Goal: Complete application form

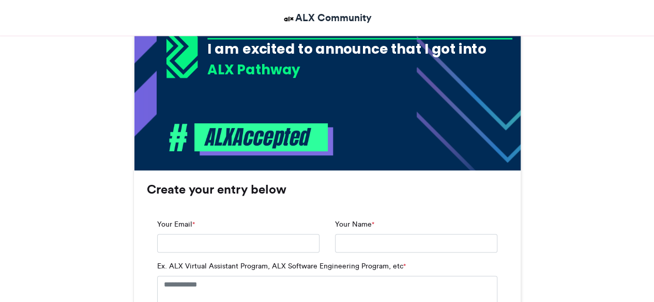
scroll to position [583, 0]
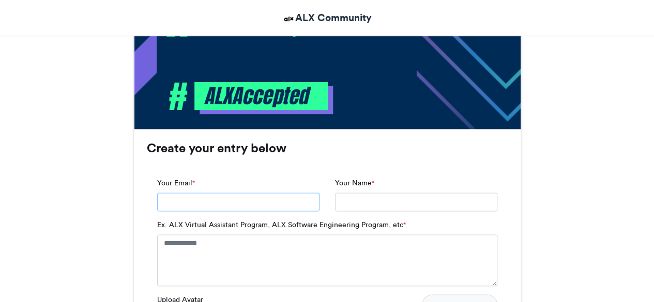
click at [237, 207] on input "Your Email *" at bounding box center [238, 202] width 162 height 19
type input "**********"
click at [349, 196] on input "Your Name *" at bounding box center [416, 202] width 162 height 19
click at [351, 200] on input "Your Name *" at bounding box center [416, 202] width 162 height 19
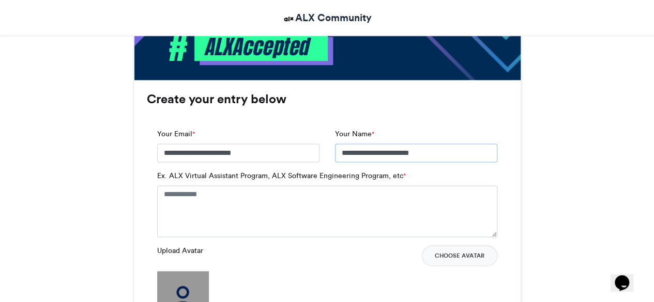
scroll to position [638, 0]
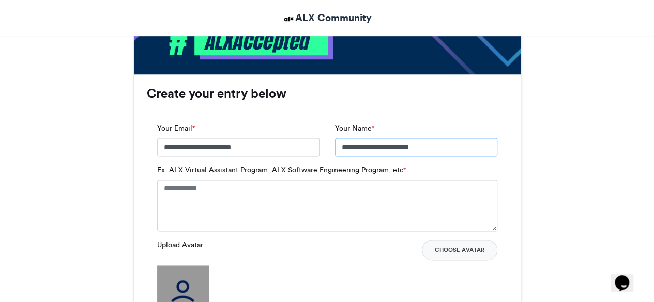
type input "**********"
click at [223, 189] on textarea "Ex. ALX Virtual Assistant Program, ALX Software Engineering Program, etc *" at bounding box center [327, 206] width 340 height 52
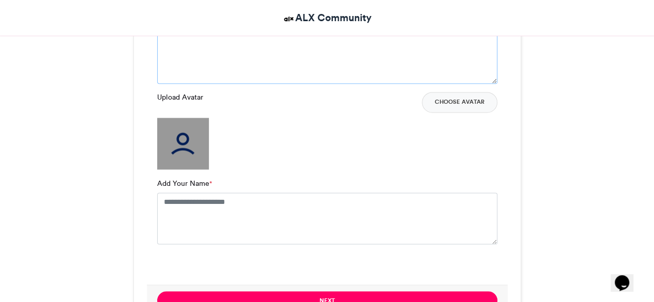
scroll to position [795, 0]
type textarea "**********"
click at [195, 206] on textarea "Add Your Name *" at bounding box center [327, 219] width 340 height 52
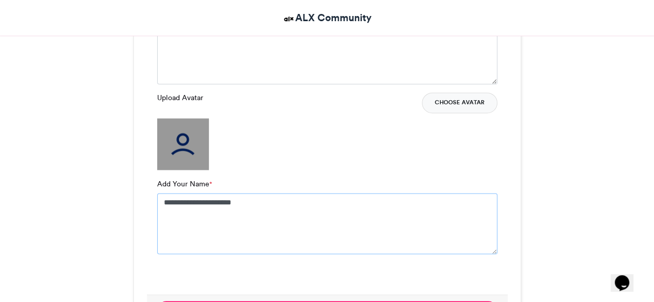
type textarea "**********"
click at [462, 103] on button "Choose Avatar" at bounding box center [459, 103] width 75 height 21
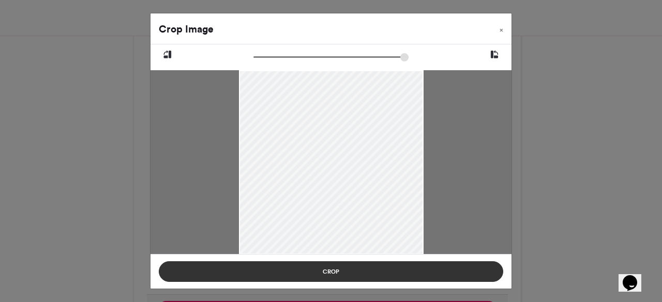
click at [329, 268] on button "Crop" at bounding box center [331, 272] width 344 height 21
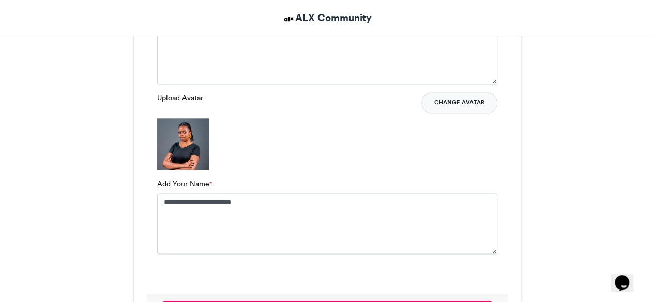
click at [452, 101] on button "Change Avatar" at bounding box center [459, 103] width 76 height 21
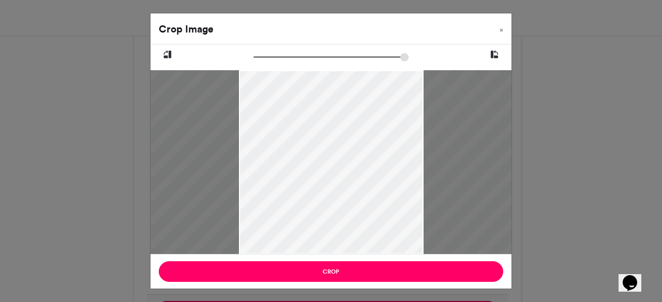
drag, startPoint x: 255, startPoint y: 56, endPoint x: 392, endPoint y: 67, distance: 136.9
type input "******"
click at [392, 62] on input "zoom" at bounding box center [330, 57] width 155 height 10
drag, startPoint x: 377, startPoint y: 88, endPoint x: 355, endPoint y: 165, distance: 80.2
click at [355, 165] on div at bounding box center [308, 240] width 527 height 526
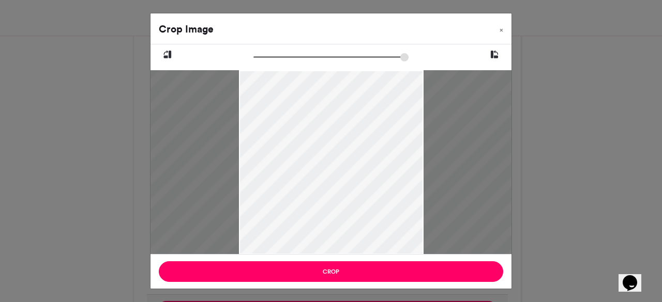
click at [497, 55] on icon at bounding box center [494, 54] width 9 height 13
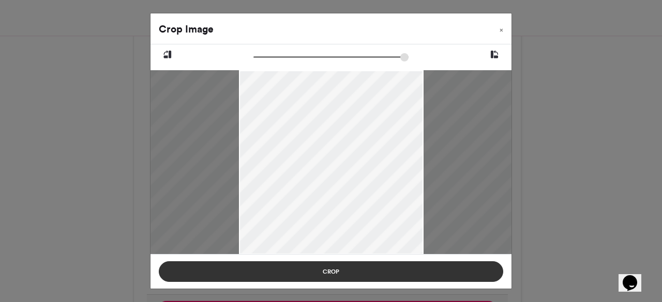
click at [371, 271] on button "Crop" at bounding box center [331, 272] width 344 height 21
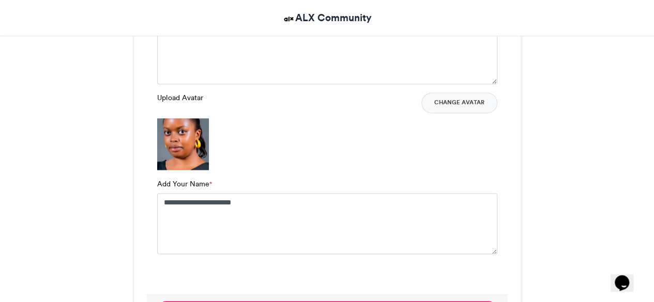
click at [190, 155] on img at bounding box center [183, 144] width 52 height 52
click at [457, 102] on button "Change Avatar" at bounding box center [459, 103] width 76 height 21
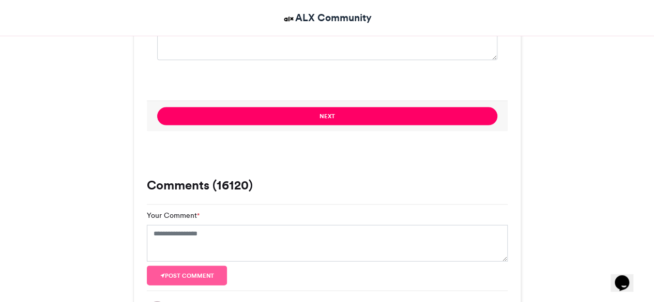
scroll to position [989, 0]
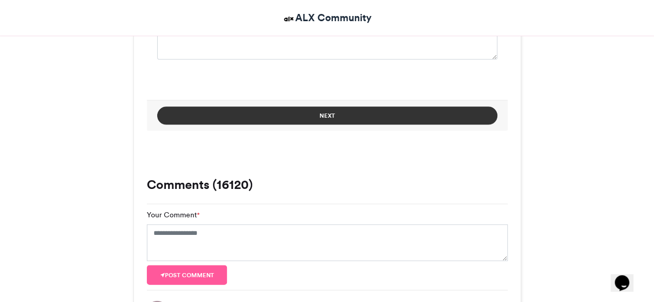
click at [329, 118] on button "Next" at bounding box center [327, 116] width 340 height 18
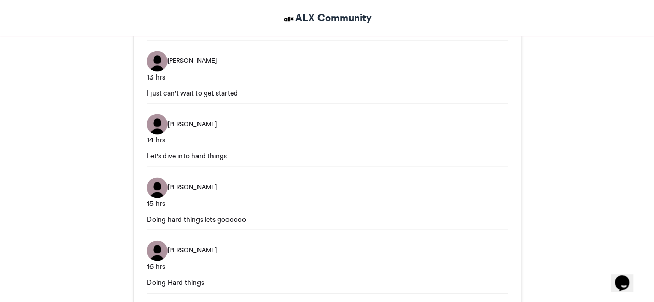
scroll to position [634, 0]
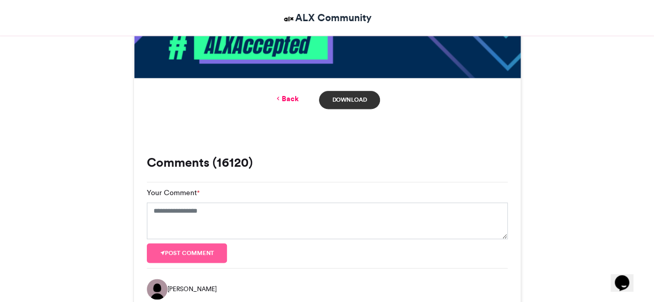
drag, startPoint x: 329, startPoint y: 118, endPoint x: 330, endPoint y: 101, distance: 17.1
click at [330, 101] on div "ALX Accepted ALX Community [DATE] 105128 Views 46653 Entries 16120" at bounding box center [327, 239] width 388 height 1415
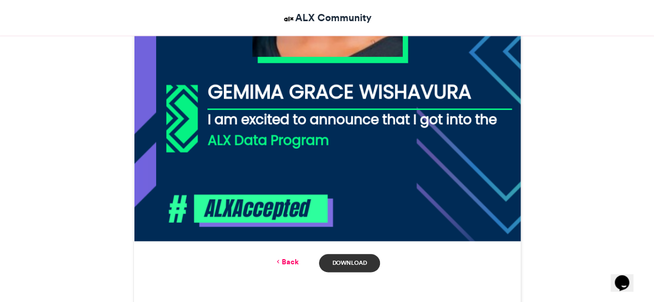
scroll to position [472, 0]
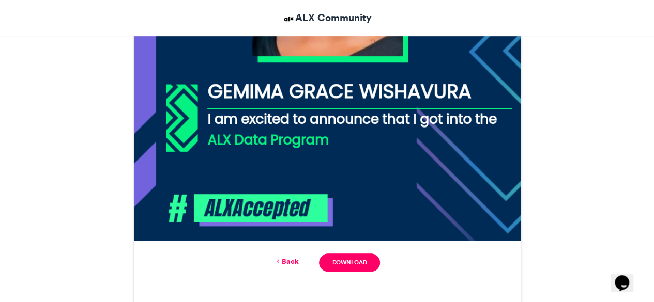
click at [290, 258] on link "Back" at bounding box center [286, 261] width 24 height 11
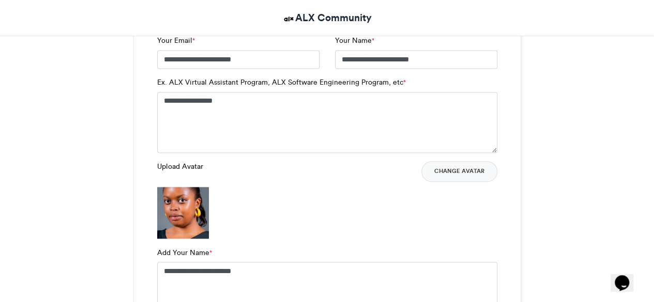
scroll to position [726, 0]
click at [461, 170] on button "Change Avatar" at bounding box center [459, 171] width 76 height 21
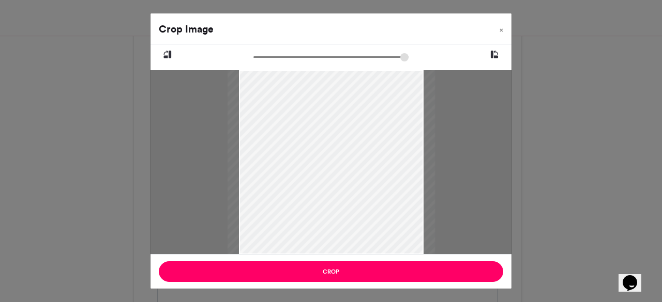
drag, startPoint x: 255, startPoint y: 53, endPoint x: 266, endPoint y: 53, distance: 10.9
type input "******"
click at [266, 53] on input "zoom" at bounding box center [330, 57] width 155 height 10
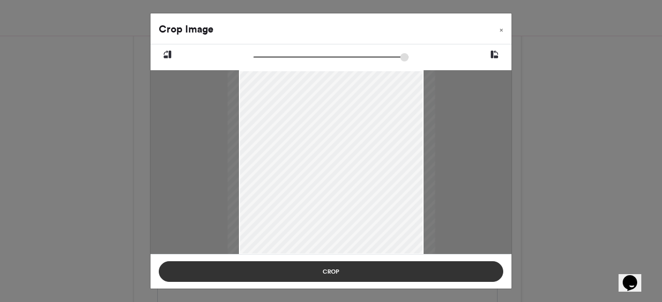
click at [336, 270] on button "Crop" at bounding box center [331, 272] width 344 height 21
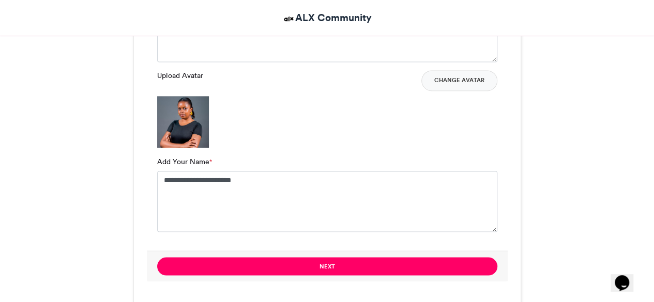
scroll to position [821, 0]
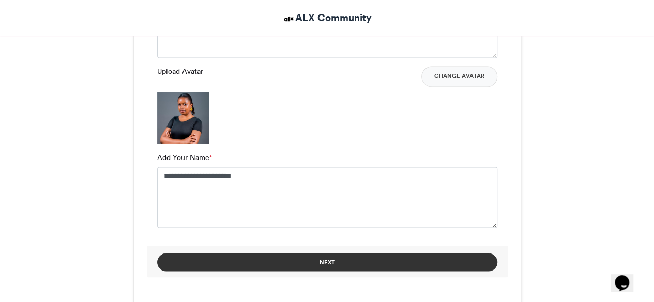
click at [339, 262] on button "Next" at bounding box center [327, 262] width 340 height 18
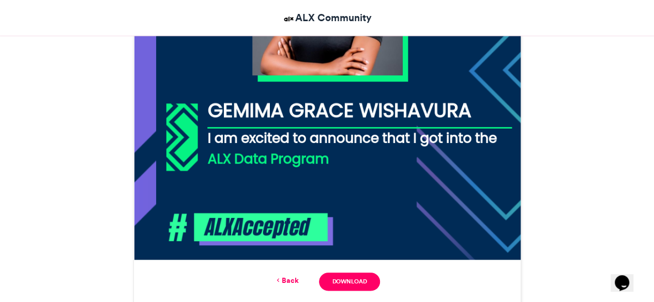
scroll to position [453, 0]
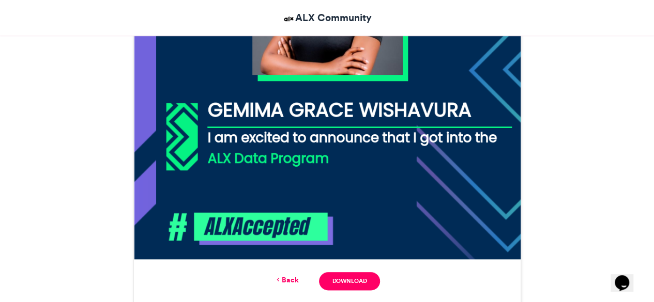
drag, startPoint x: 288, startPoint y: 288, endPoint x: 287, endPoint y: 280, distance: 8.3
click at [287, 280] on div "Back Download" at bounding box center [327, 281] width 361 height 18
click at [287, 280] on link "Back" at bounding box center [286, 280] width 24 height 11
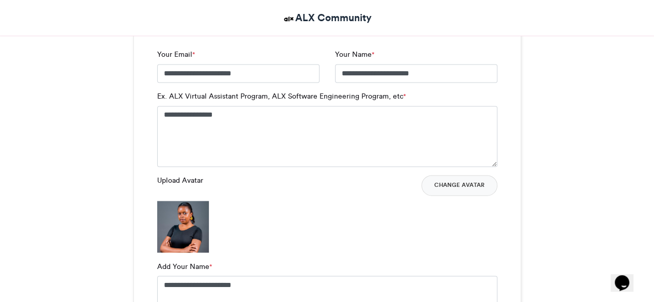
scroll to position [753, 0]
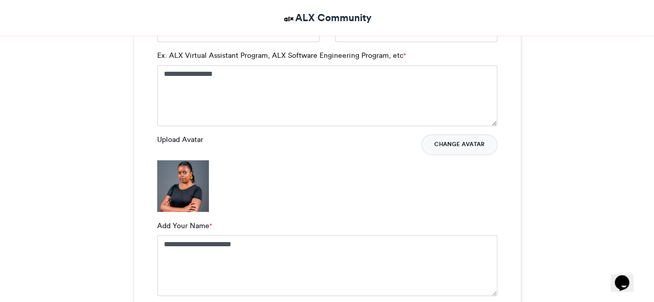
click at [462, 145] on button "Change Avatar" at bounding box center [459, 144] width 76 height 21
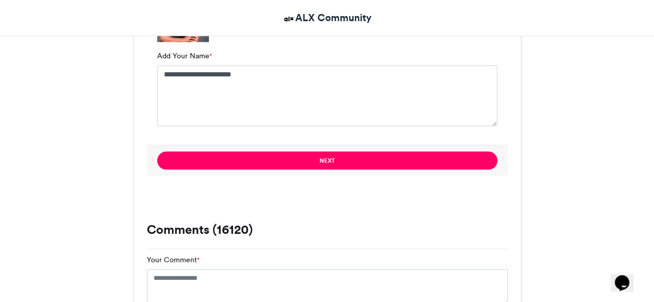
scroll to position [916, 0]
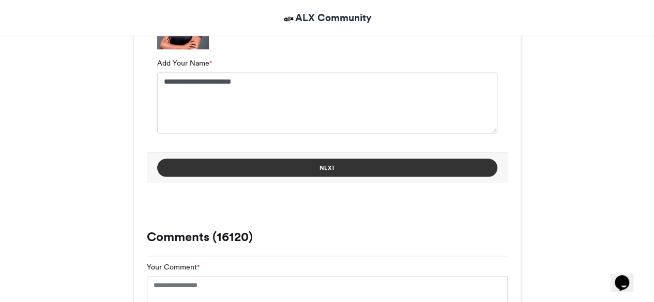
click at [356, 169] on button "Next" at bounding box center [327, 168] width 340 height 18
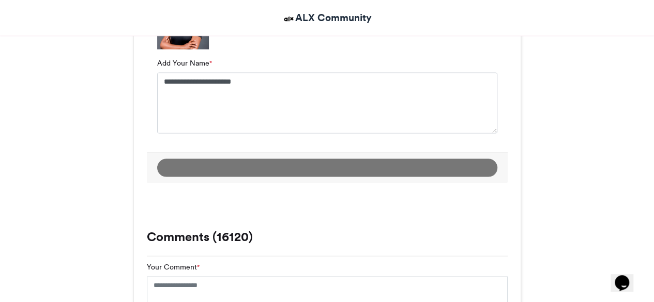
scroll to position [561, 0]
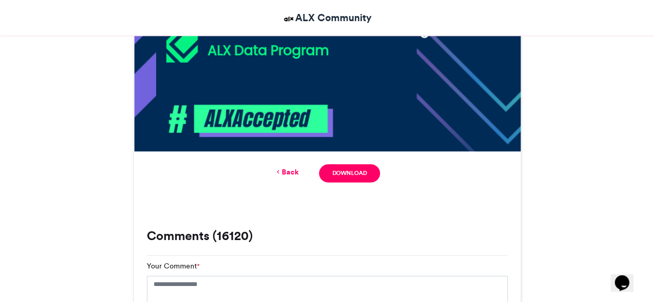
click at [253, 173] on div "Back Download" at bounding box center [327, 173] width 361 height 18
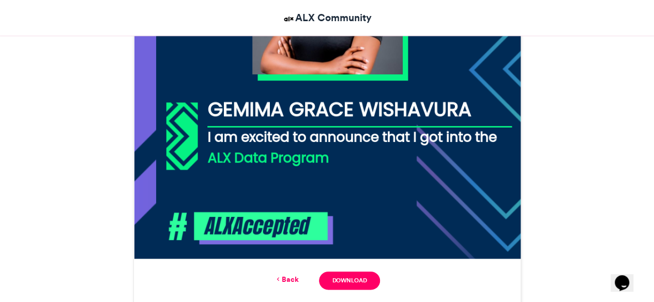
scroll to position [455, 0]
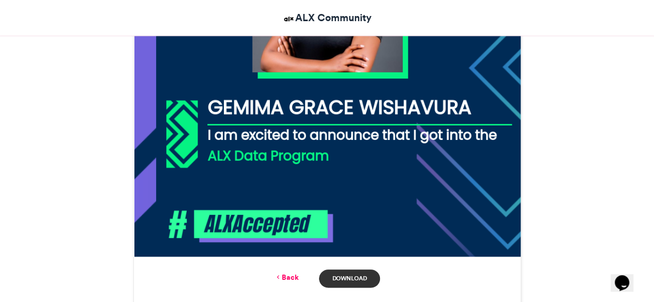
click at [352, 274] on link "Download" at bounding box center [349, 279] width 60 height 18
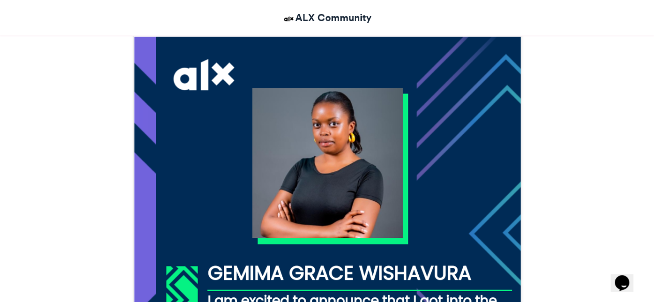
scroll to position [286, 0]
